Goal: Information Seeking & Learning: Learn about a topic

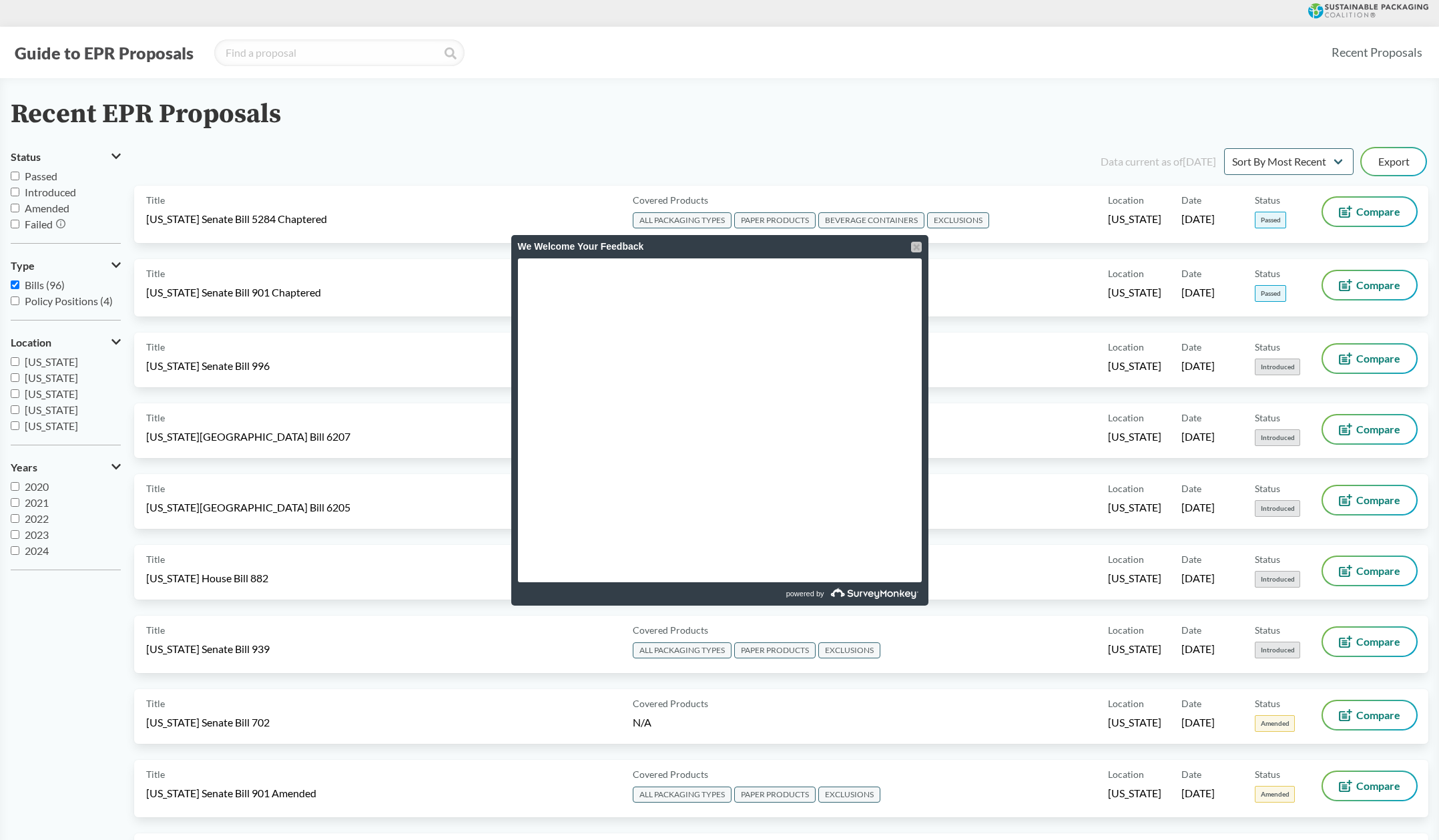
click at [916, 249] on div at bounding box center [916, 247] width 11 height 11
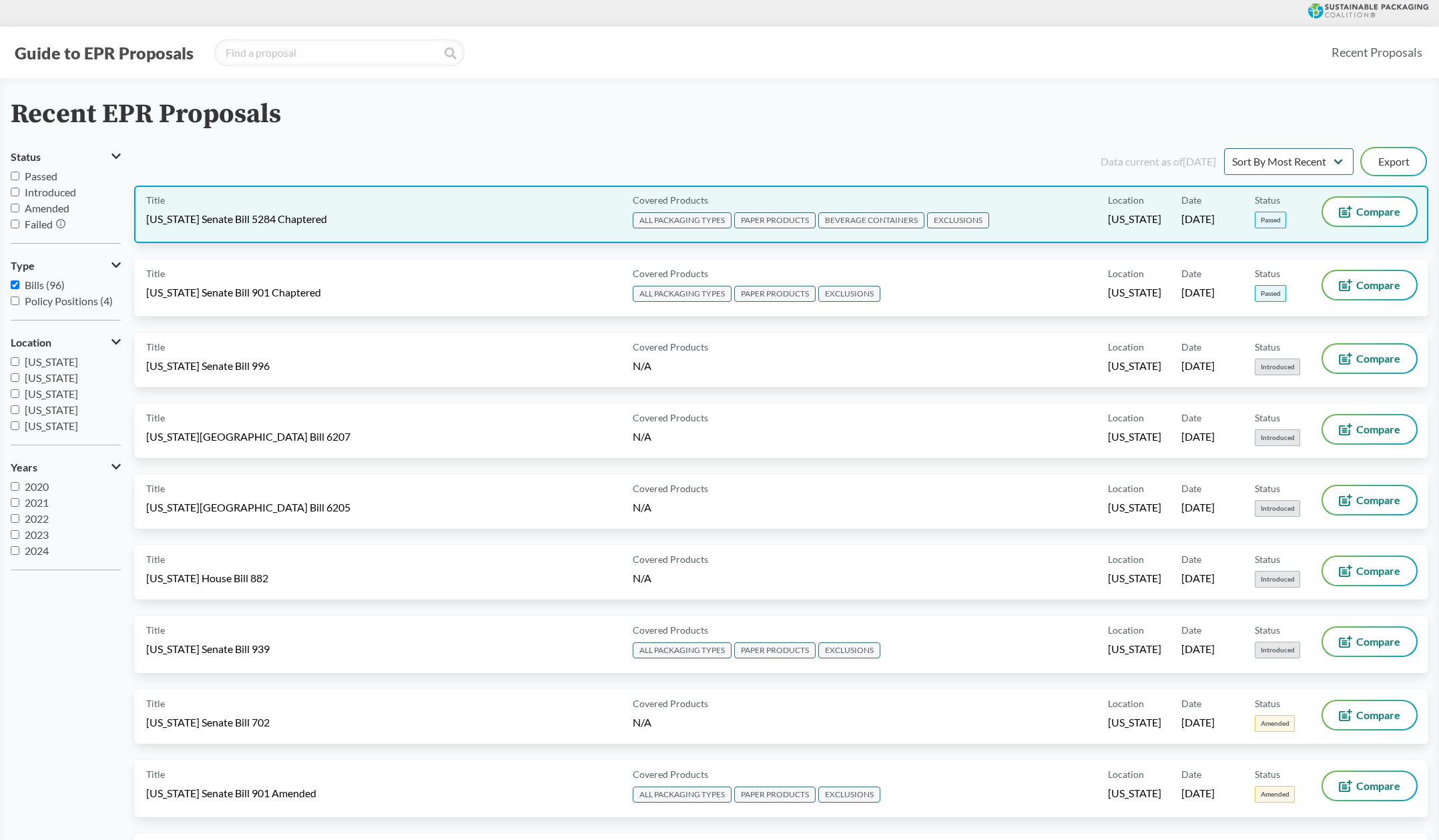
click at [811, 206] on div "Covered Products ALL PACKAGING TYPES PAPER PRODUCTS BEVERAGE CONTAINERS EXCLUSI…" at bounding box center [867, 214] width 481 height 33
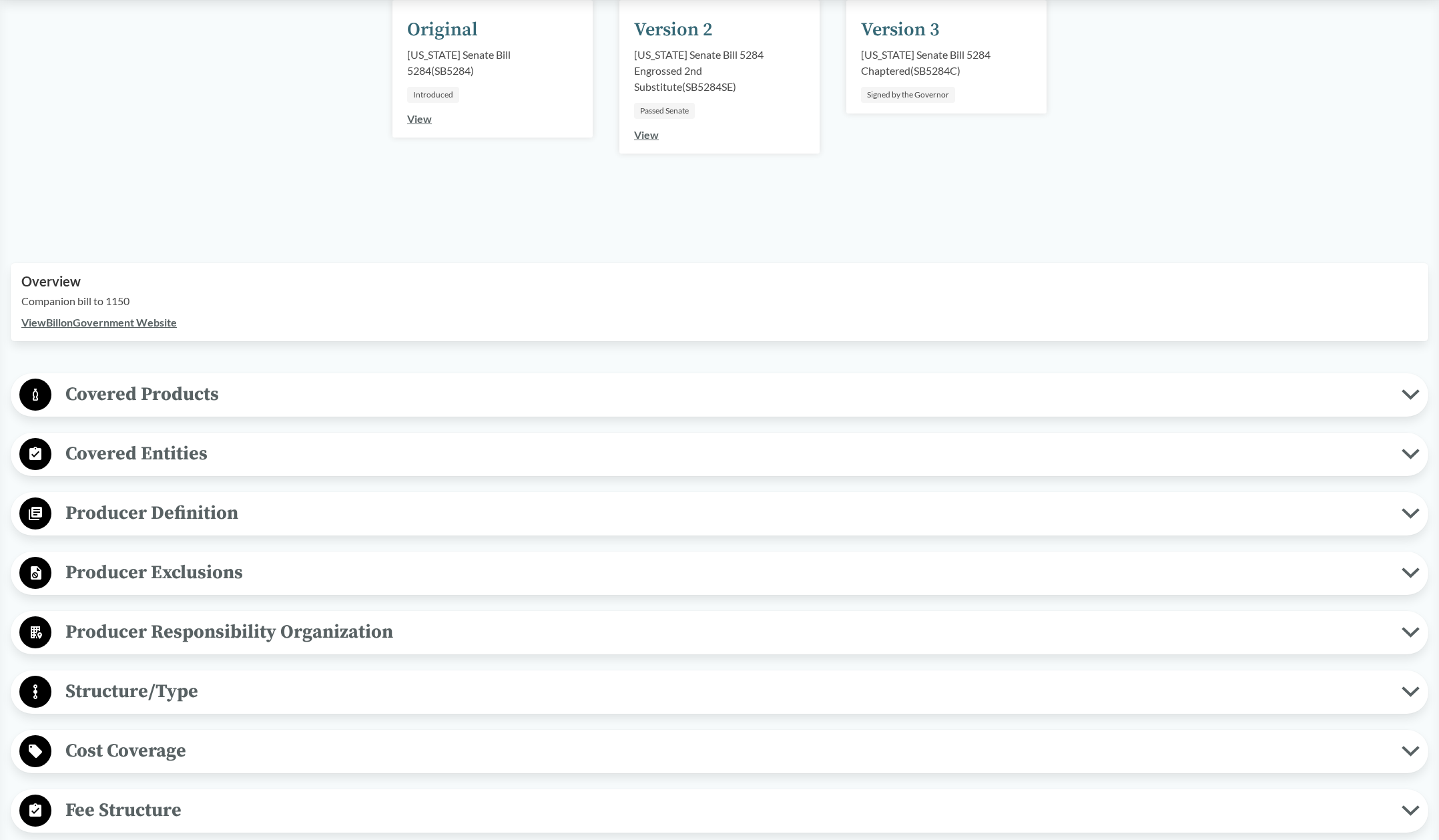
scroll to position [267, 0]
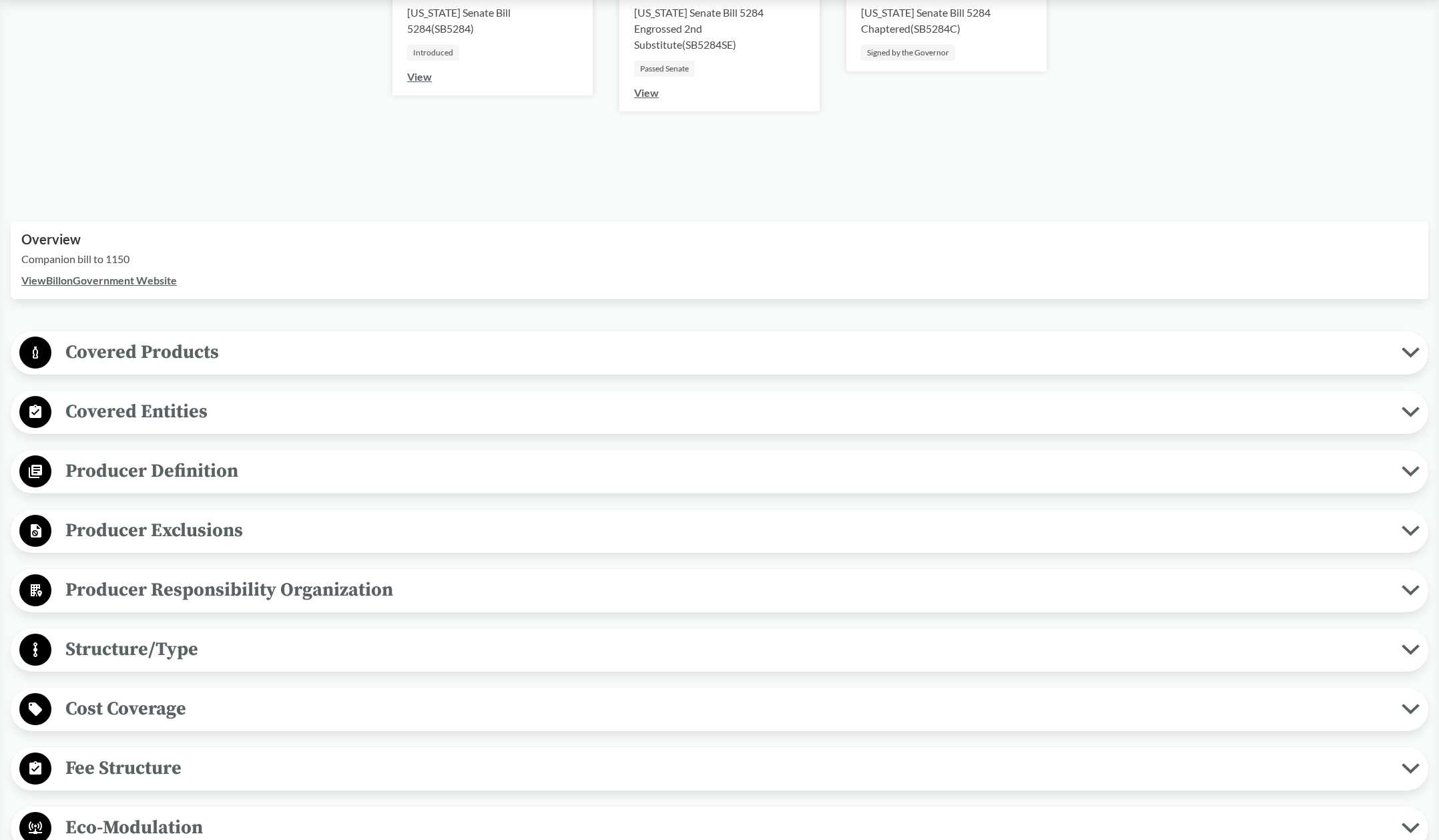
click at [301, 346] on span "Covered Products" at bounding box center [726, 352] width 1350 height 30
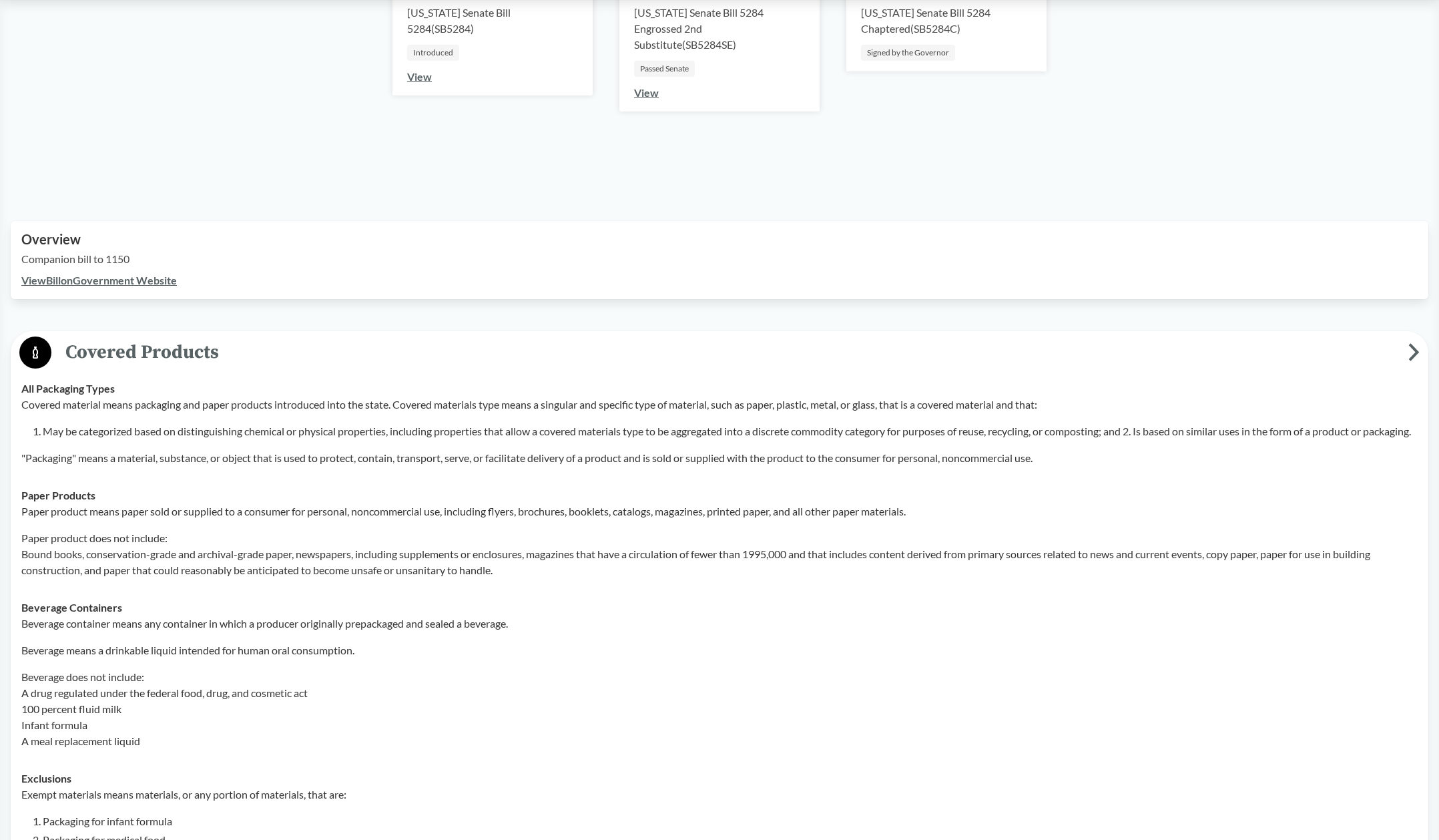
click at [301, 346] on span "Covered Products" at bounding box center [730, 352] width 1357 height 30
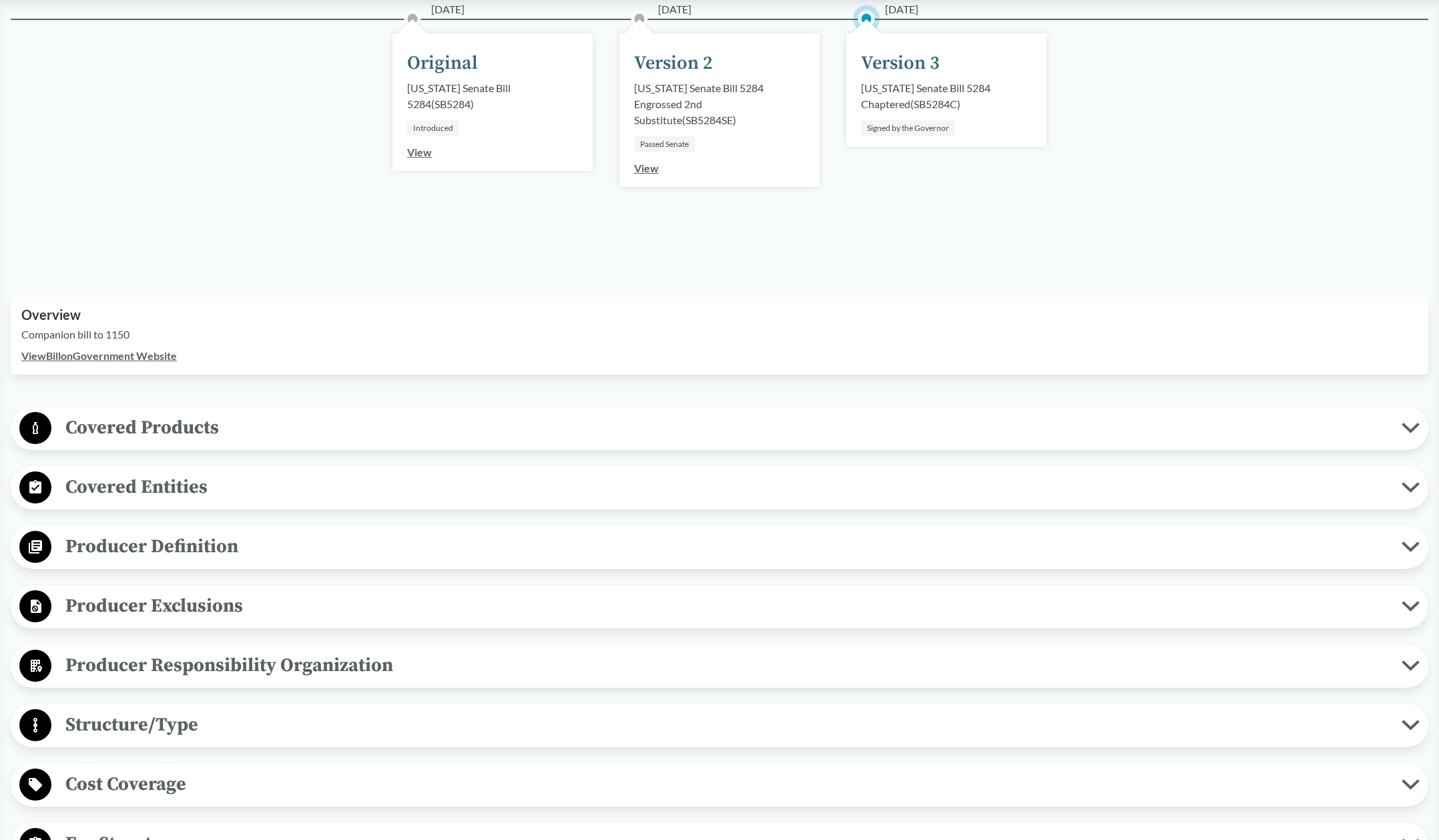
scroll to position [334, 0]
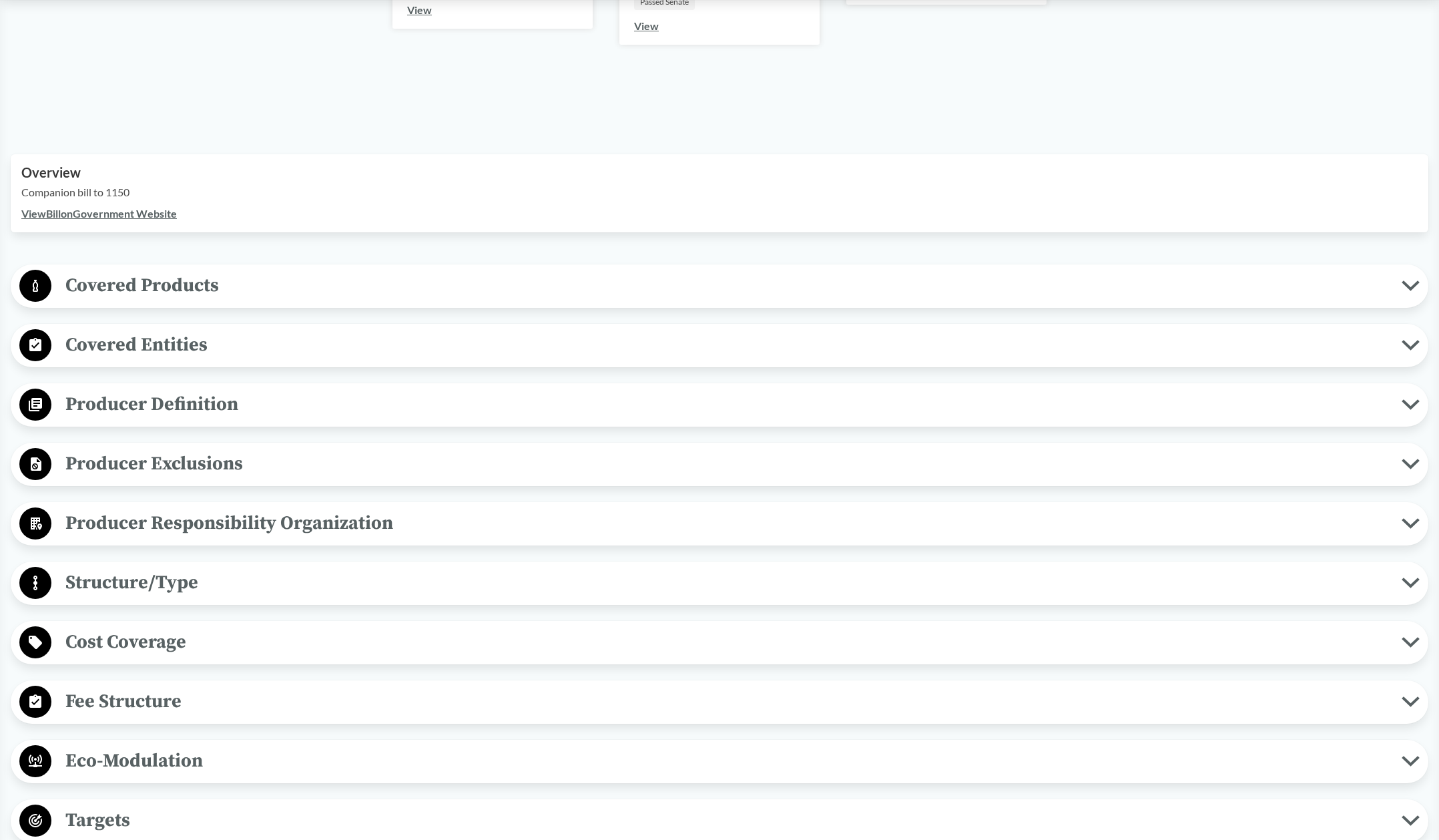
click at [221, 465] on span "Producer Exclusions" at bounding box center [726, 464] width 1350 height 30
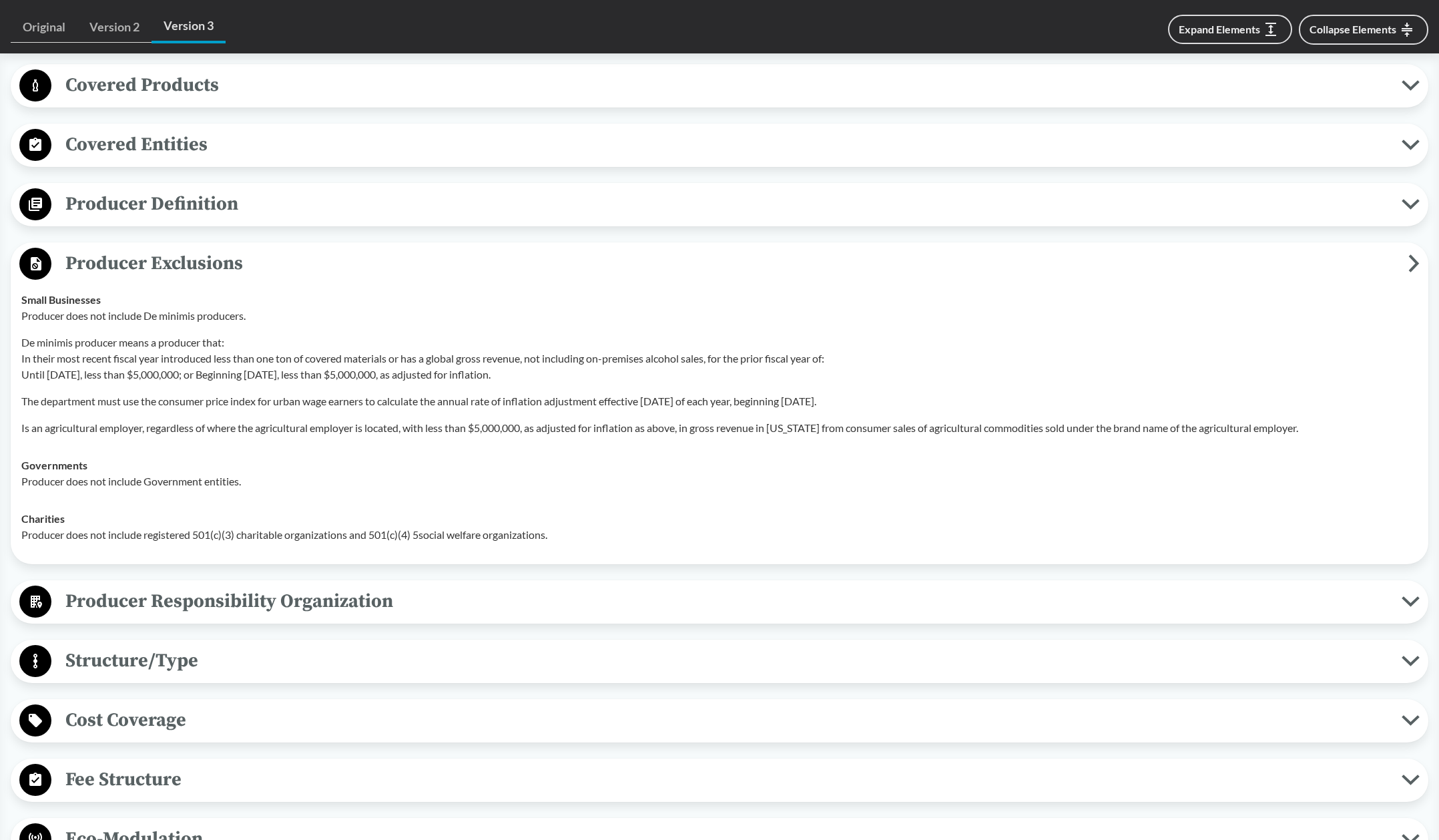
scroll to position [601, 0]
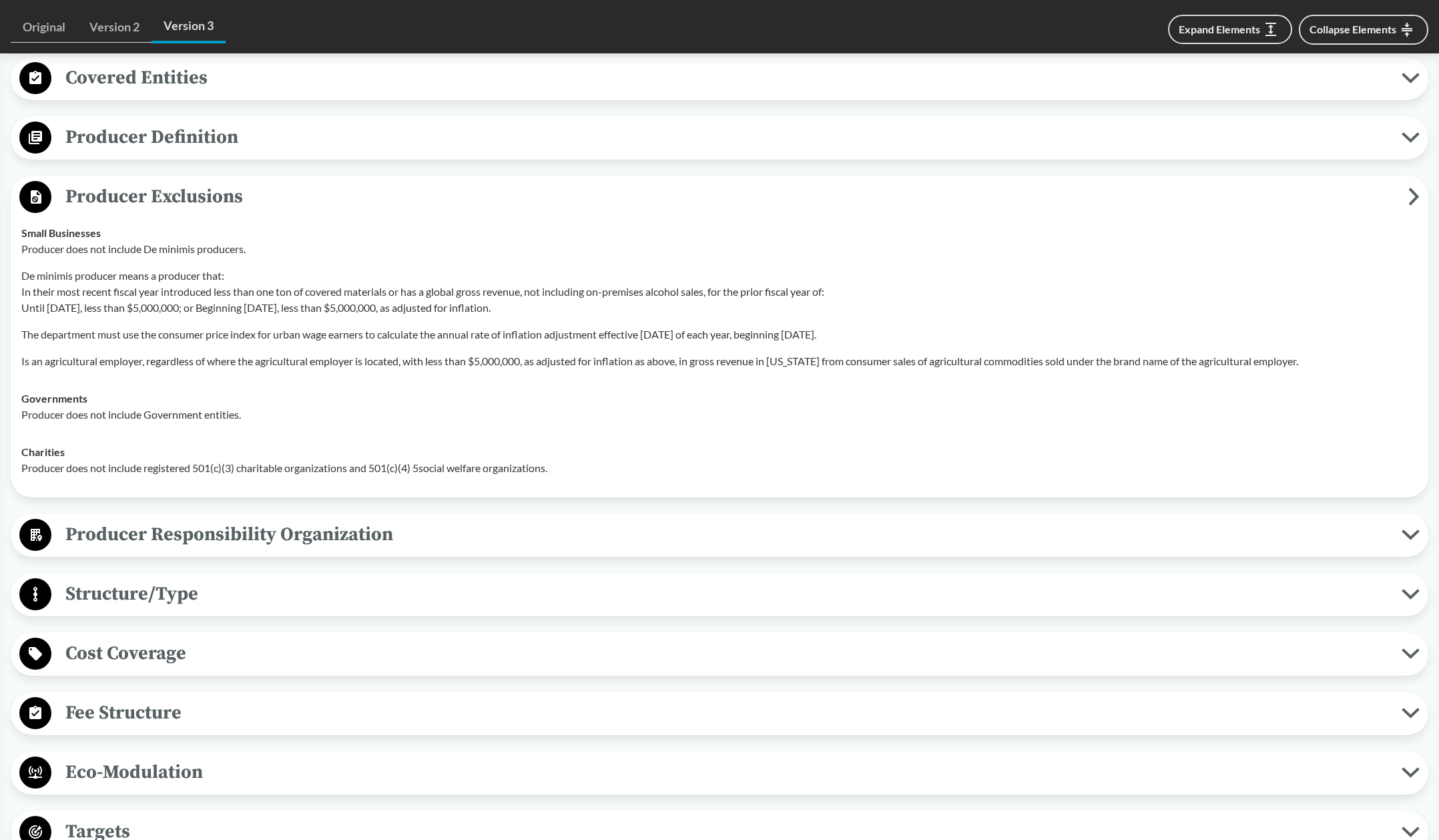
click at [318, 530] on span "Producer Responsibility Organization" at bounding box center [726, 535] width 1350 height 30
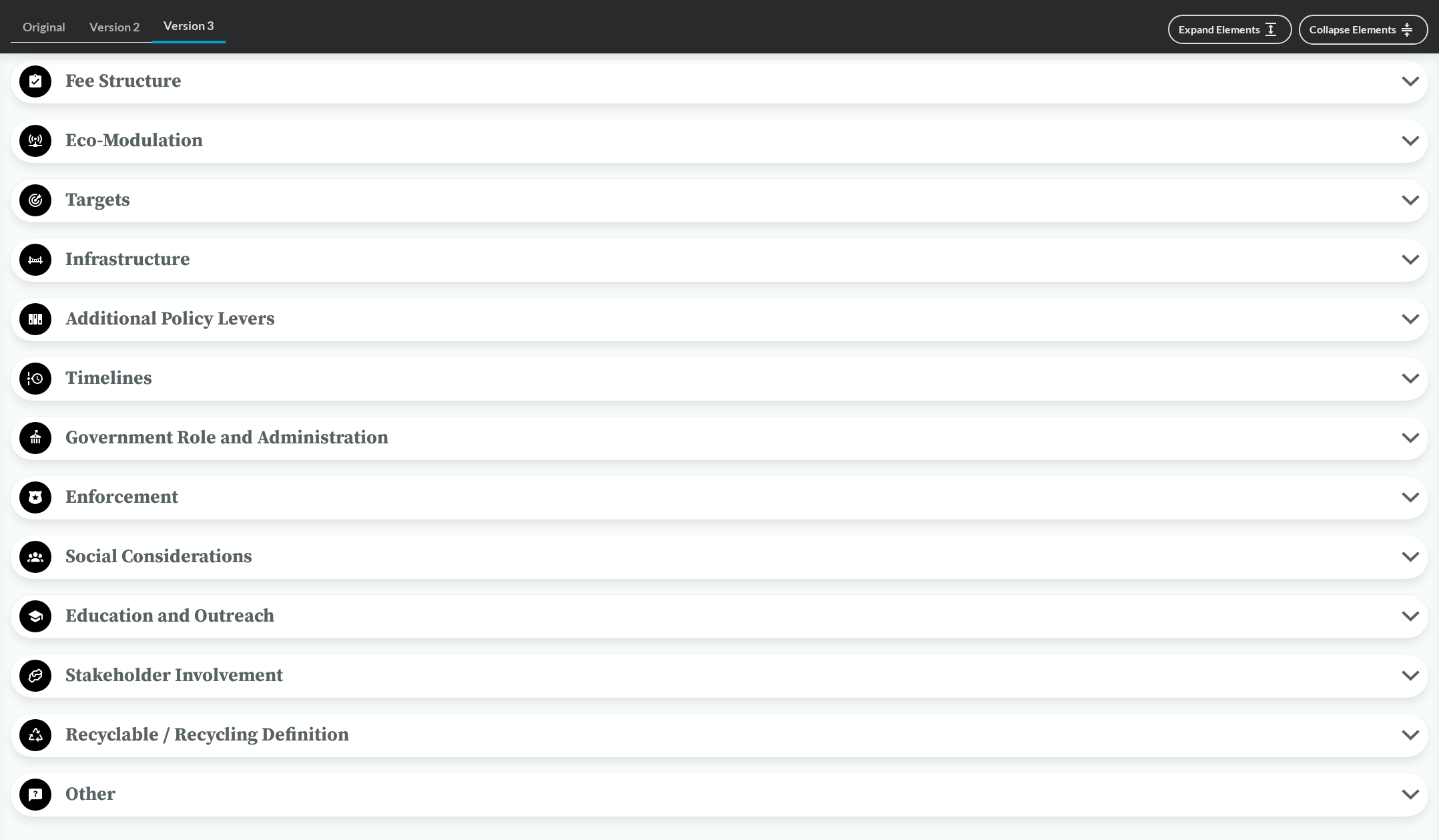
scroll to position [1468, 0]
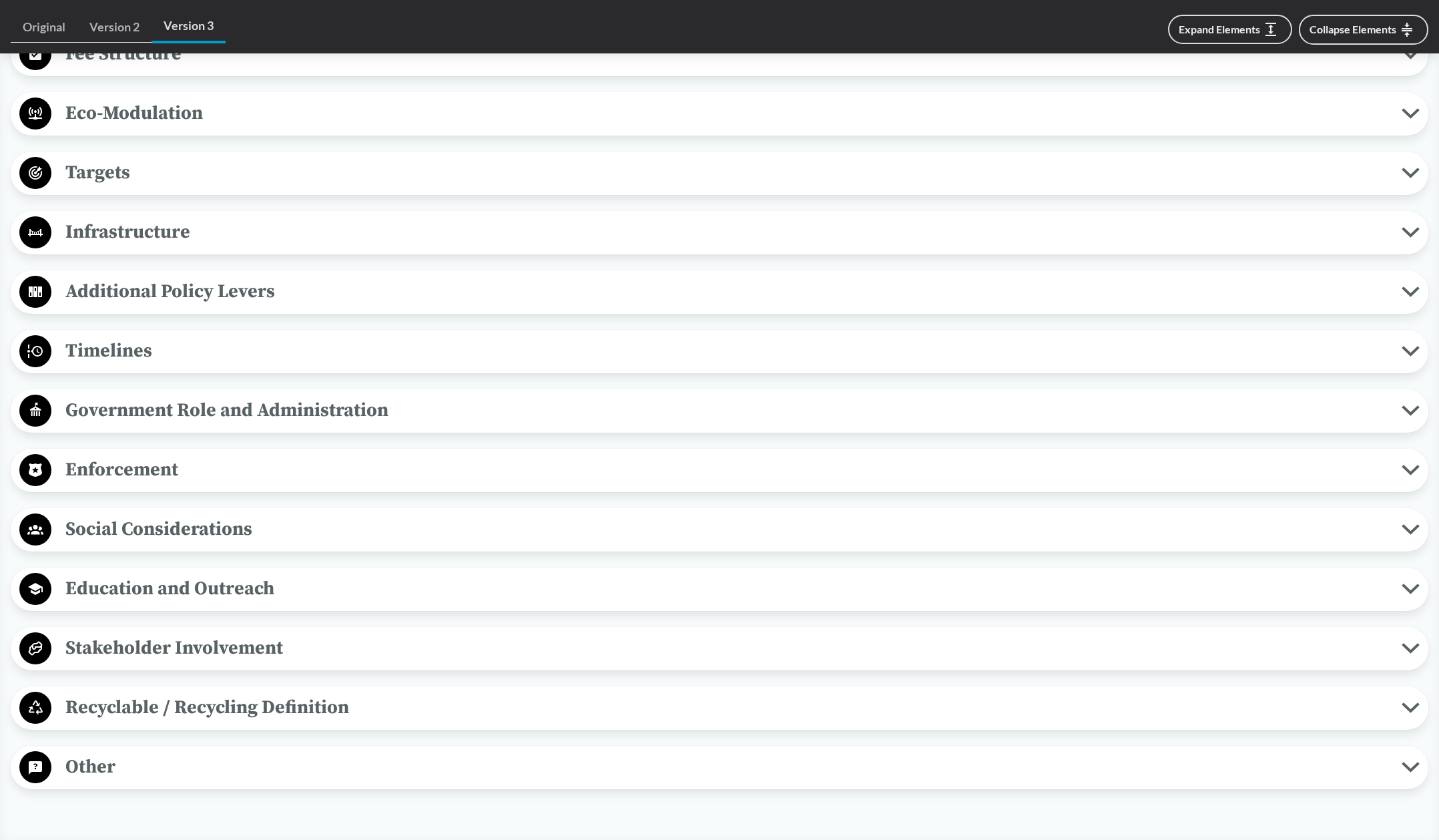
click at [254, 298] on span "Additional Policy Levers" at bounding box center [726, 291] width 1350 height 30
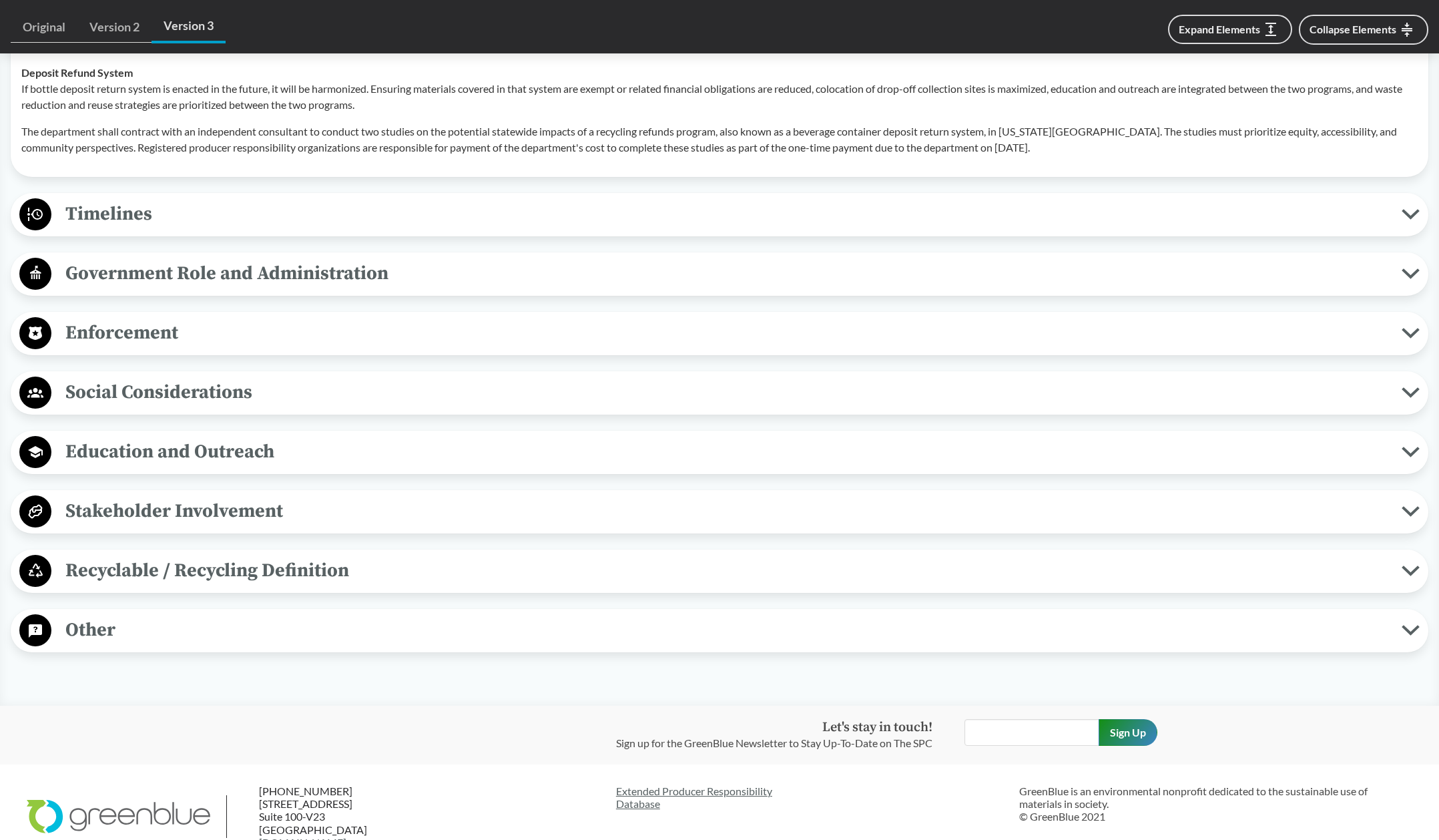
scroll to position [1736, 0]
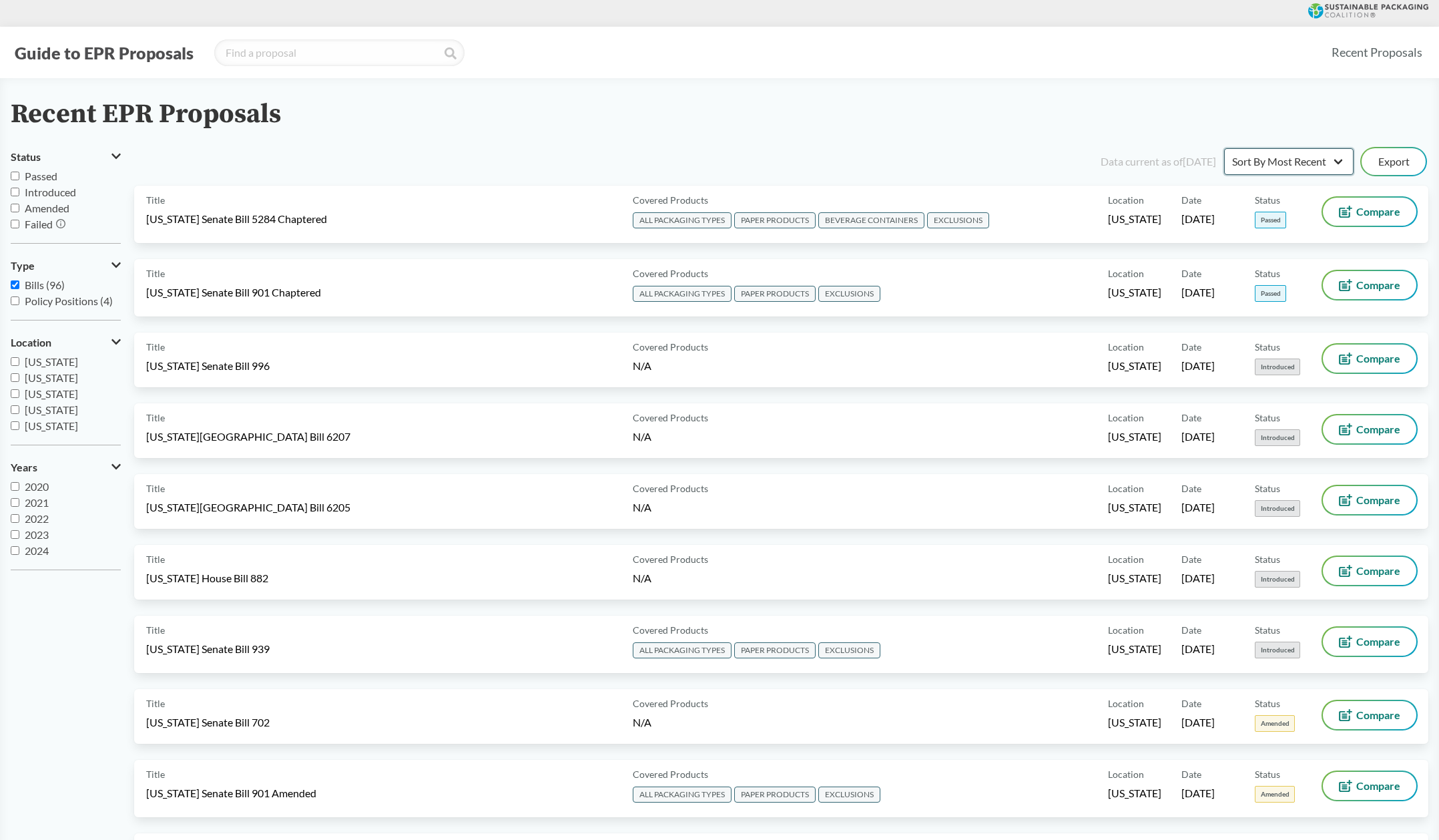
click at [1309, 162] on select "Sort By Most Recent Sort By Status" at bounding box center [1289, 161] width 130 height 27
select select "Sort By Status"
click at [1224, 148] on select "Sort By Most Recent Sort By Status" at bounding box center [1289, 161] width 130 height 27
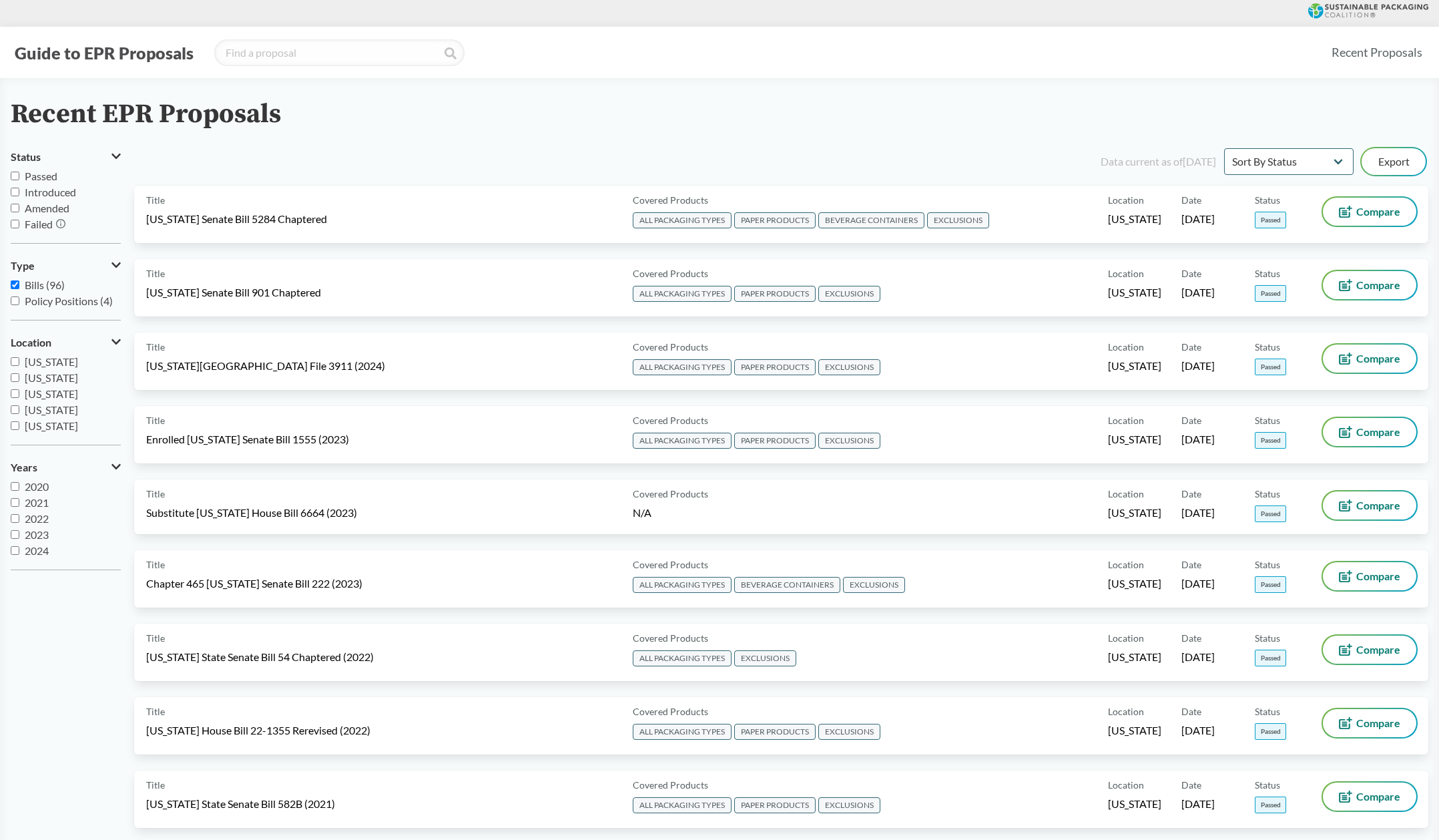
click at [39, 178] on span "Passed" at bounding box center [41, 176] width 33 height 13
click at [20, 178] on input "Passed" at bounding box center [15, 176] width 9 height 9
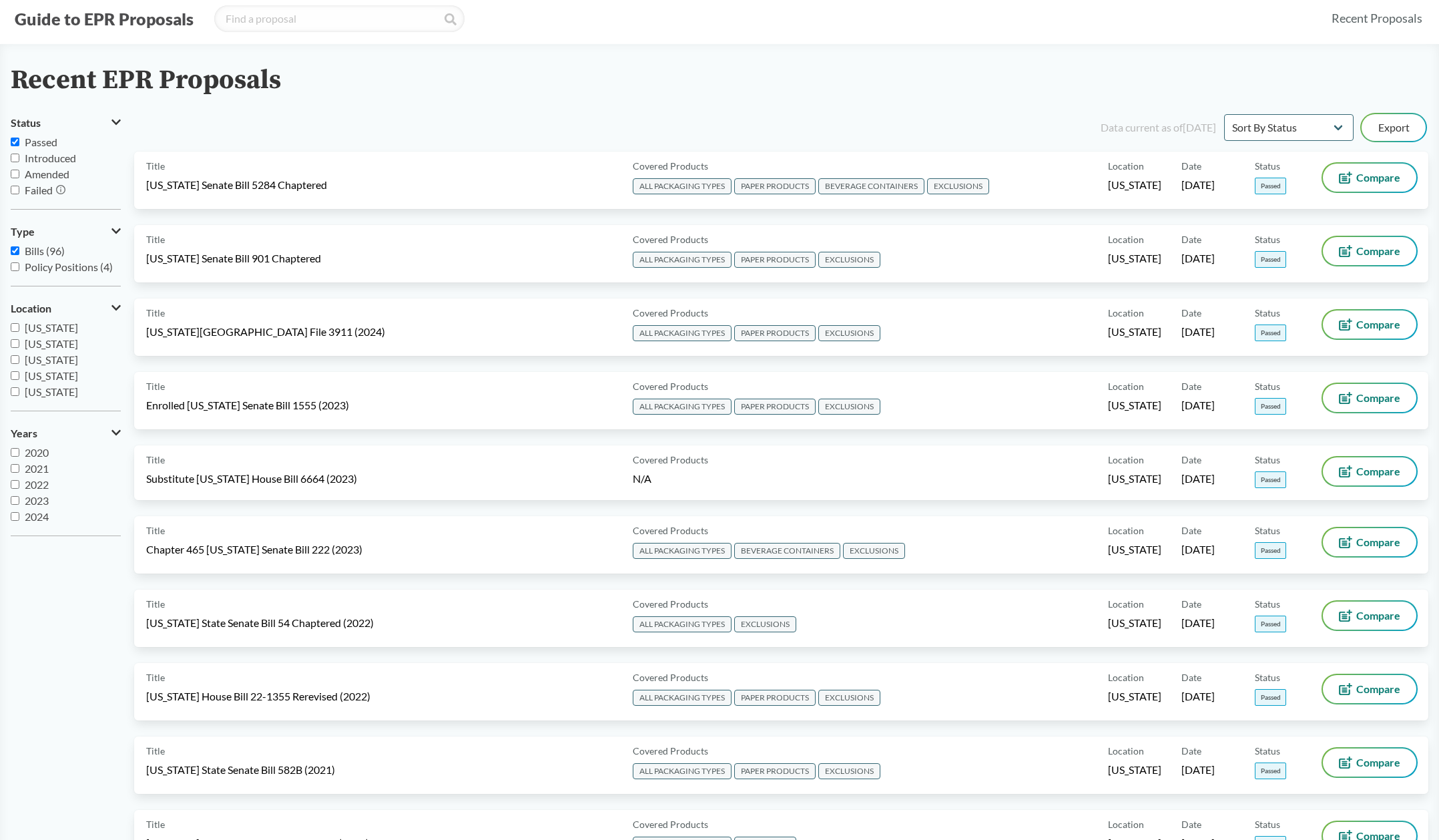
scroll to position [31, 0]
click at [41, 143] on span "Passed" at bounding box center [41, 145] width 33 height 13
click at [20, 143] on input "Passed" at bounding box center [15, 144] width 9 height 9
checkbox input "false"
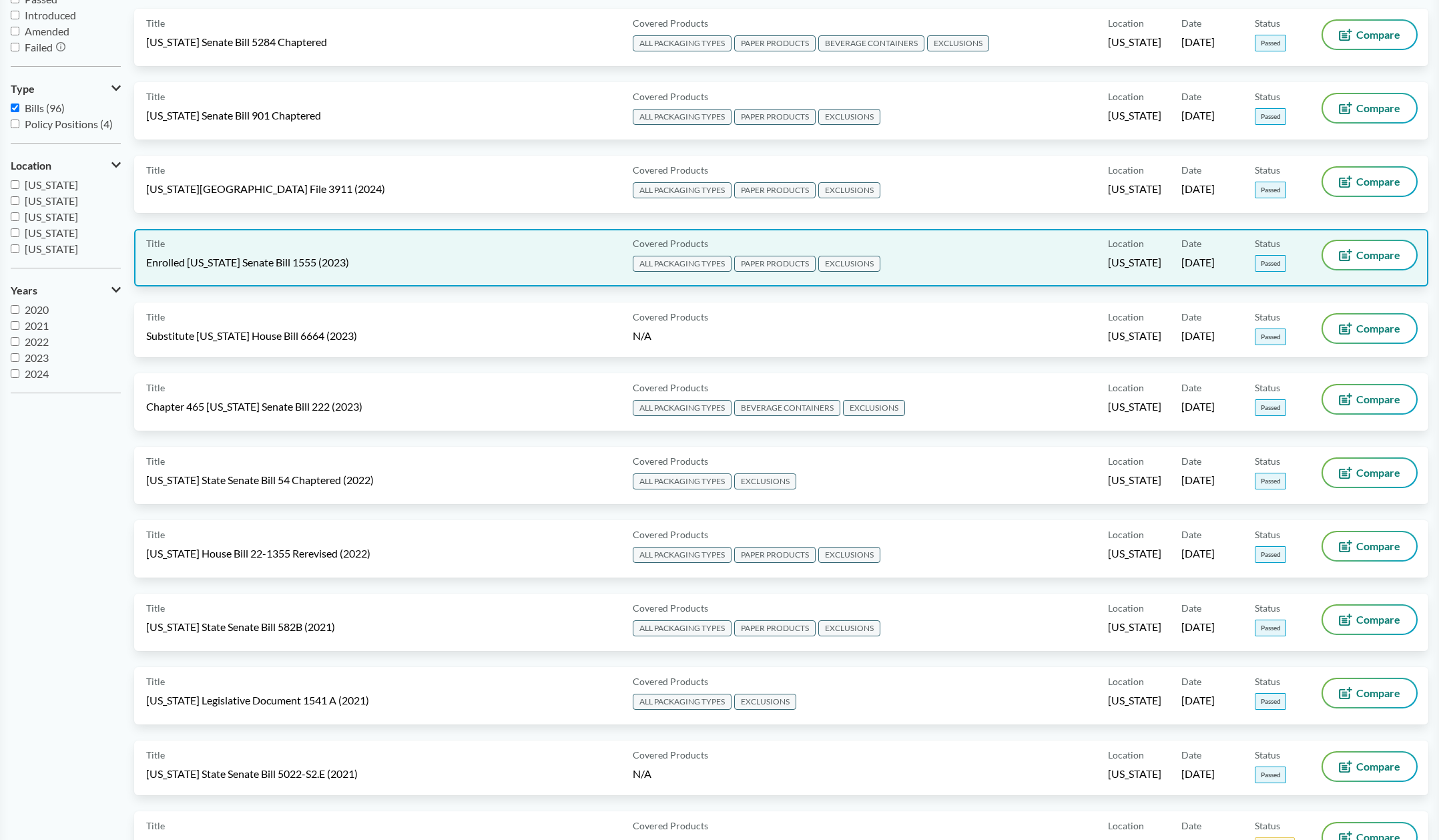
scroll to position [200, 0]
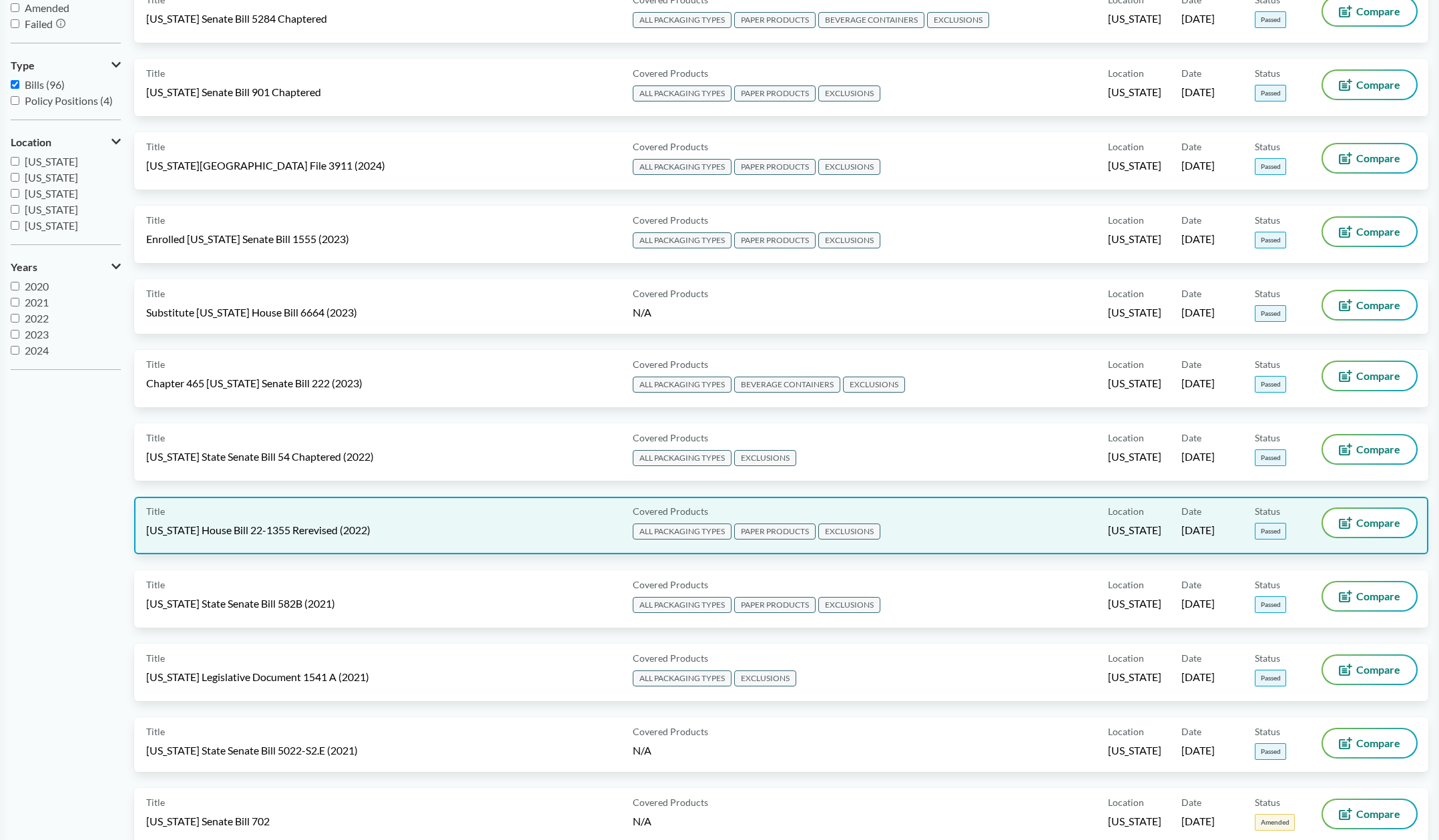
click at [250, 521] on div "Title [US_STATE] House Bill 22-1355 Rerevised (2022)" at bounding box center [387, 525] width 481 height 33
